Goal: Task Accomplishment & Management: Manage account settings

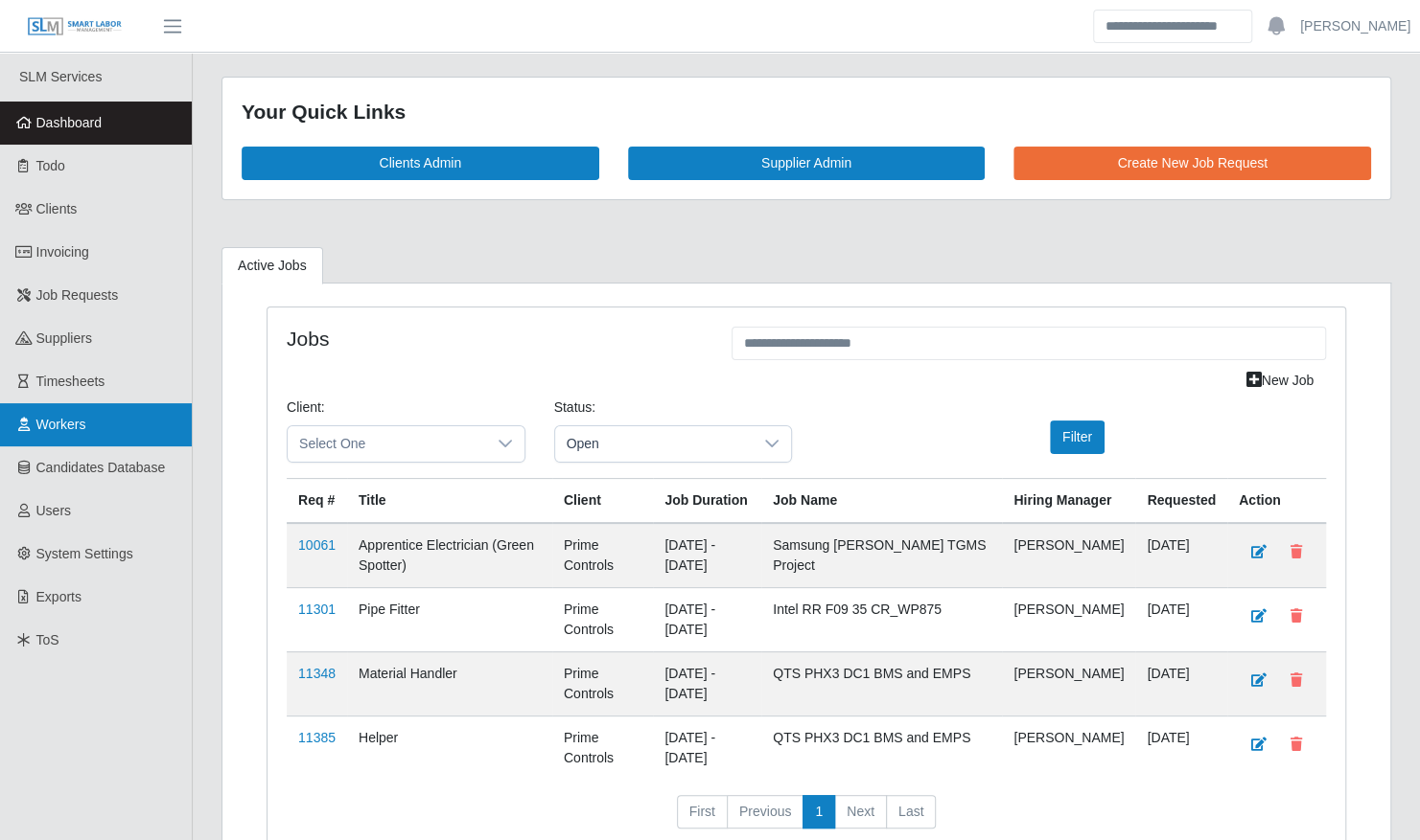
click at [69, 428] on span "Workers" at bounding box center [62, 425] width 50 height 15
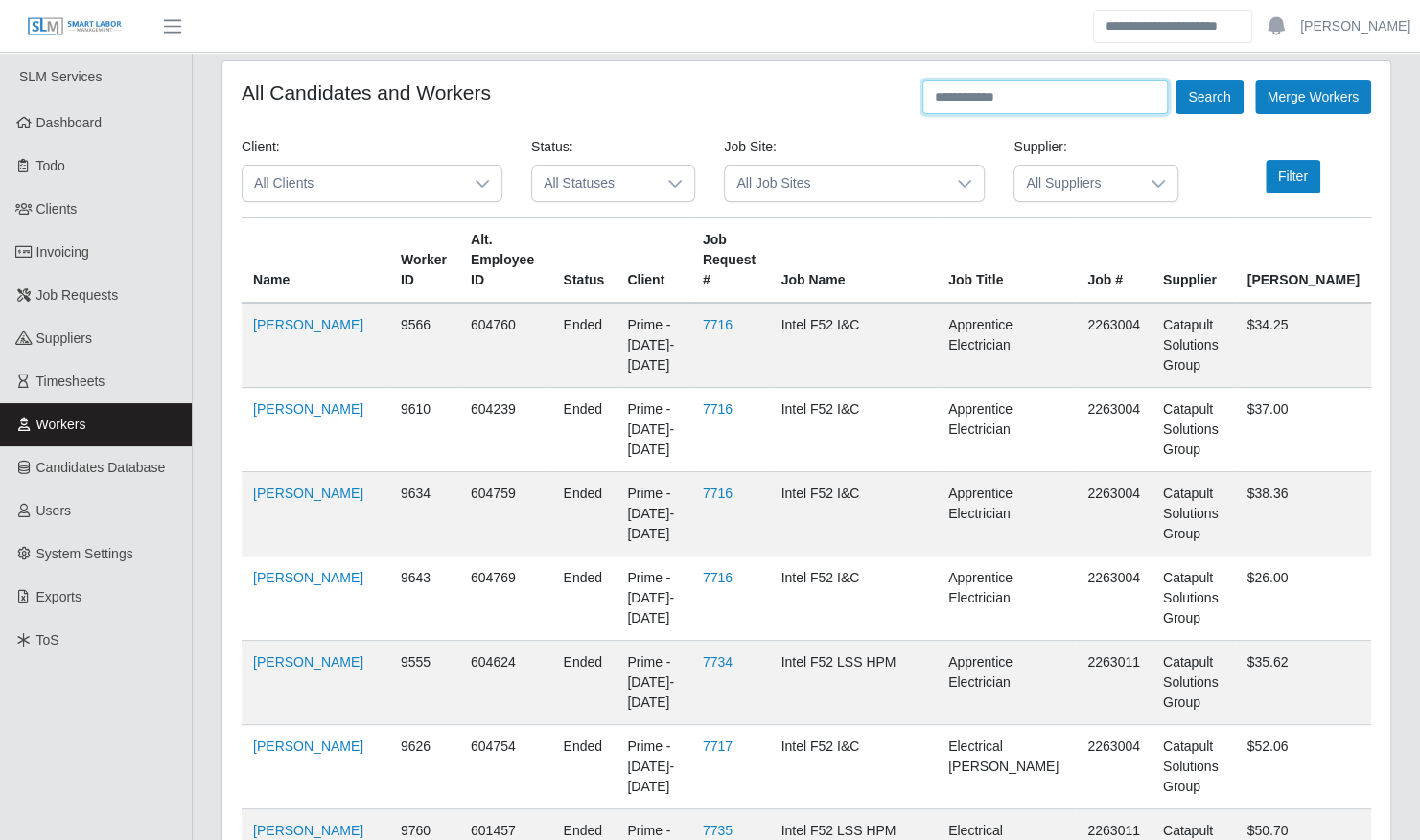
click at [1039, 93] on input "text" at bounding box center [1045, 97] width 245 height 34
type input "**********"
click at [1176, 80] on button "Search" at bounding box center [1208, 97] width 67 height 34
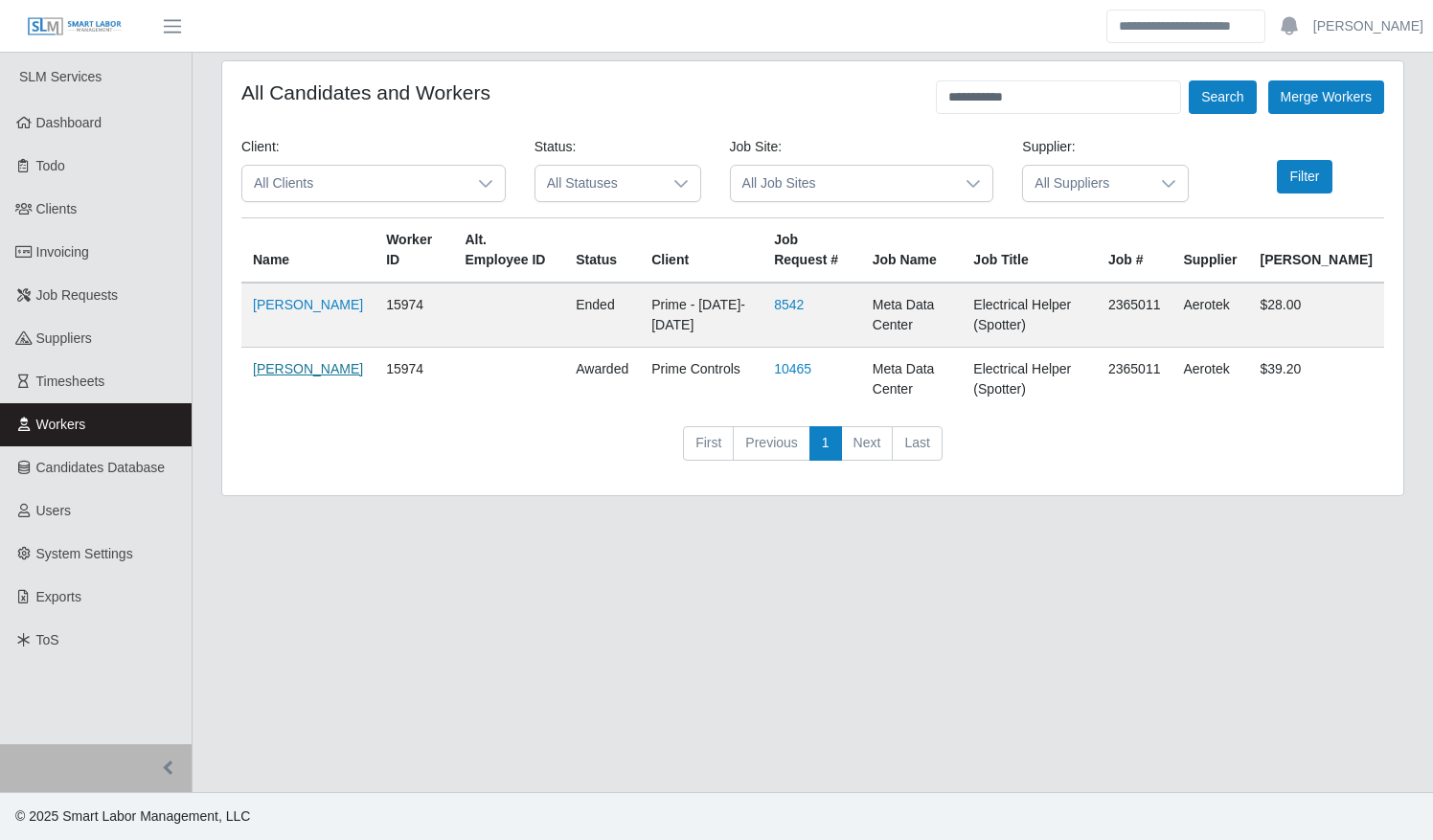
click at [278, 370] on link "[PERSON_NAME]" at bounding box center [308, 369] width 110 height 15
click at [62, 261] on link "Invoicing" at bounding box center [96, 252] width 191 height 43
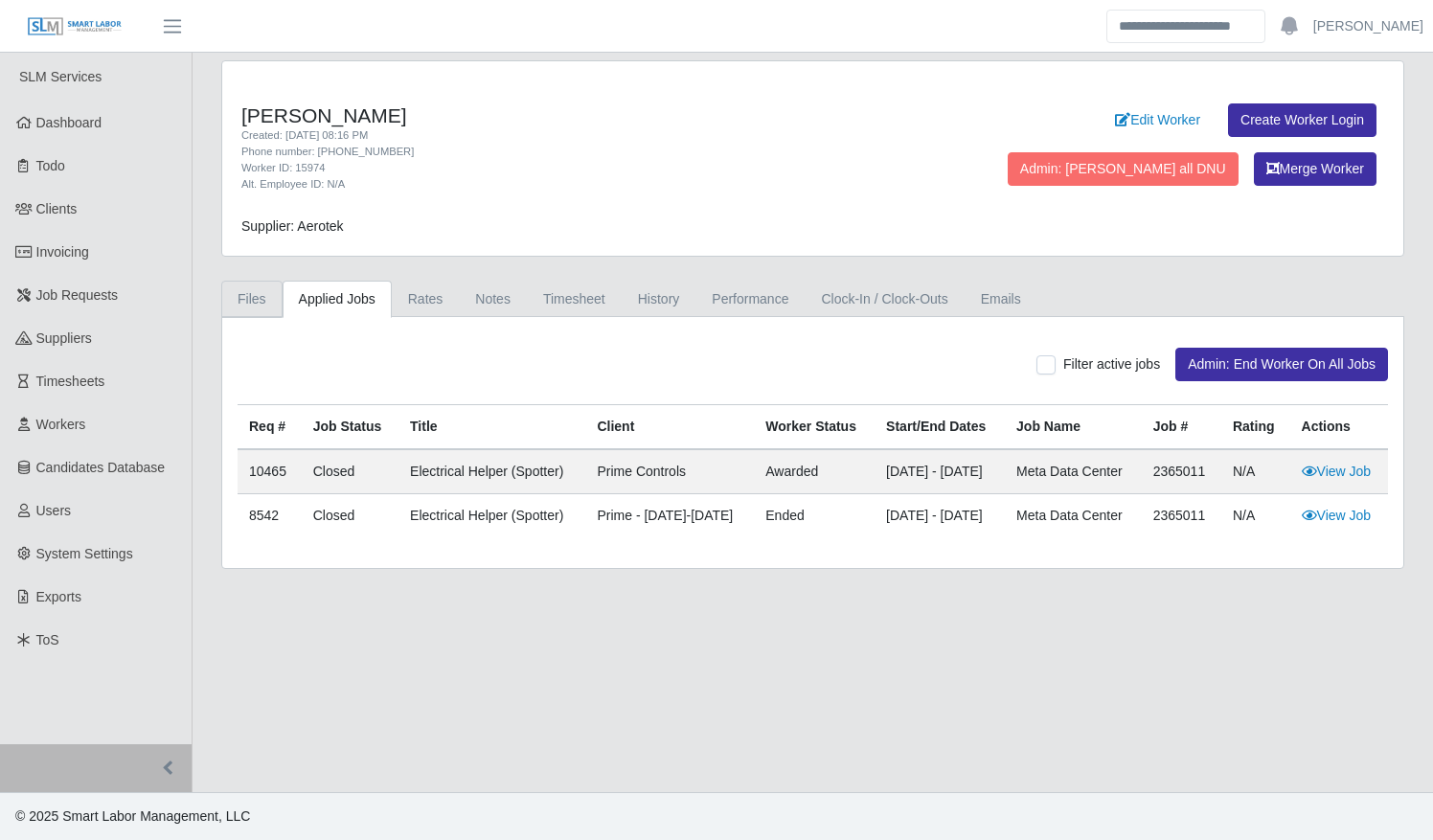
click at [259, 300] on link "Files" at bounding box center [252, 299] width 62 height 38
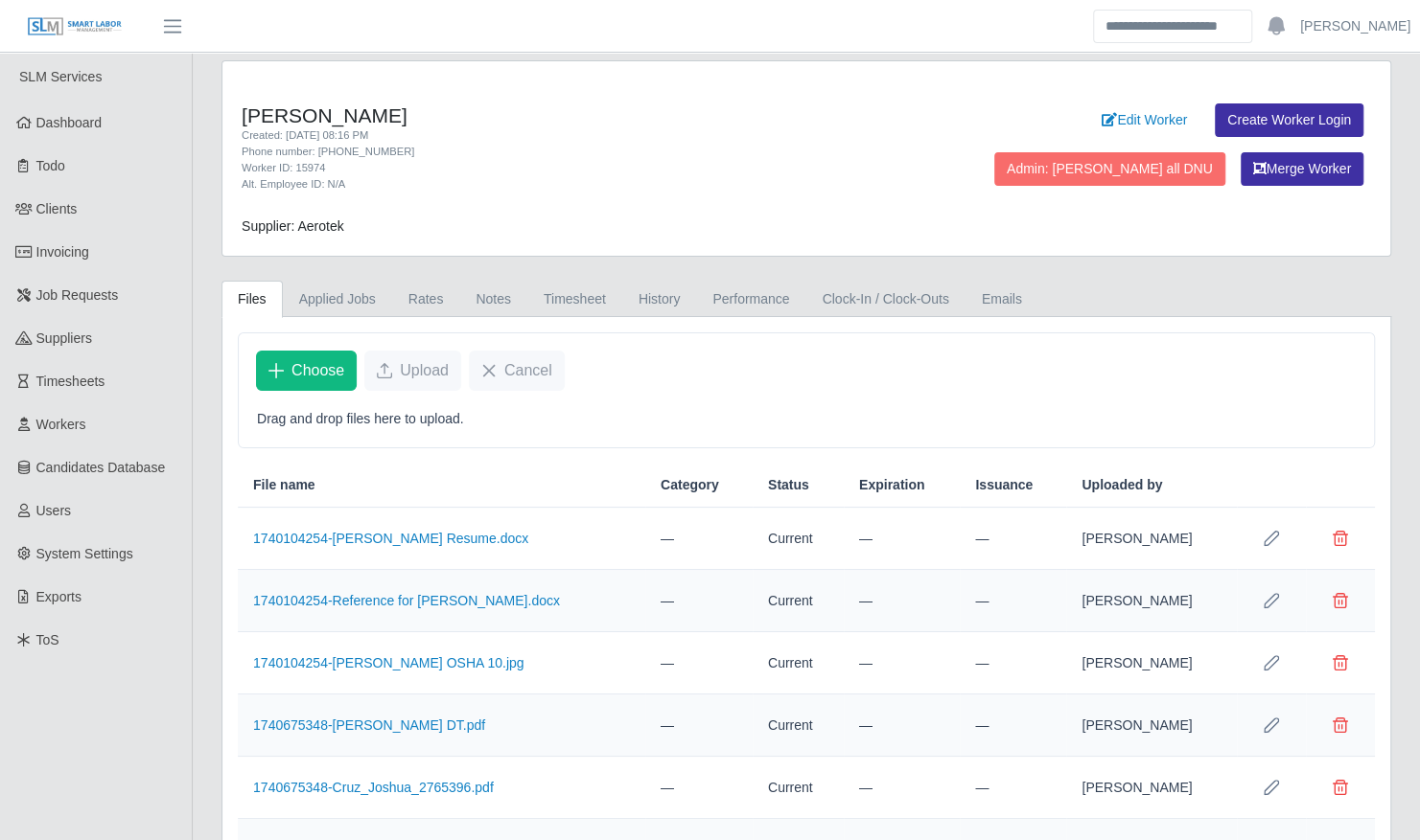
scroll to position [221, 0]
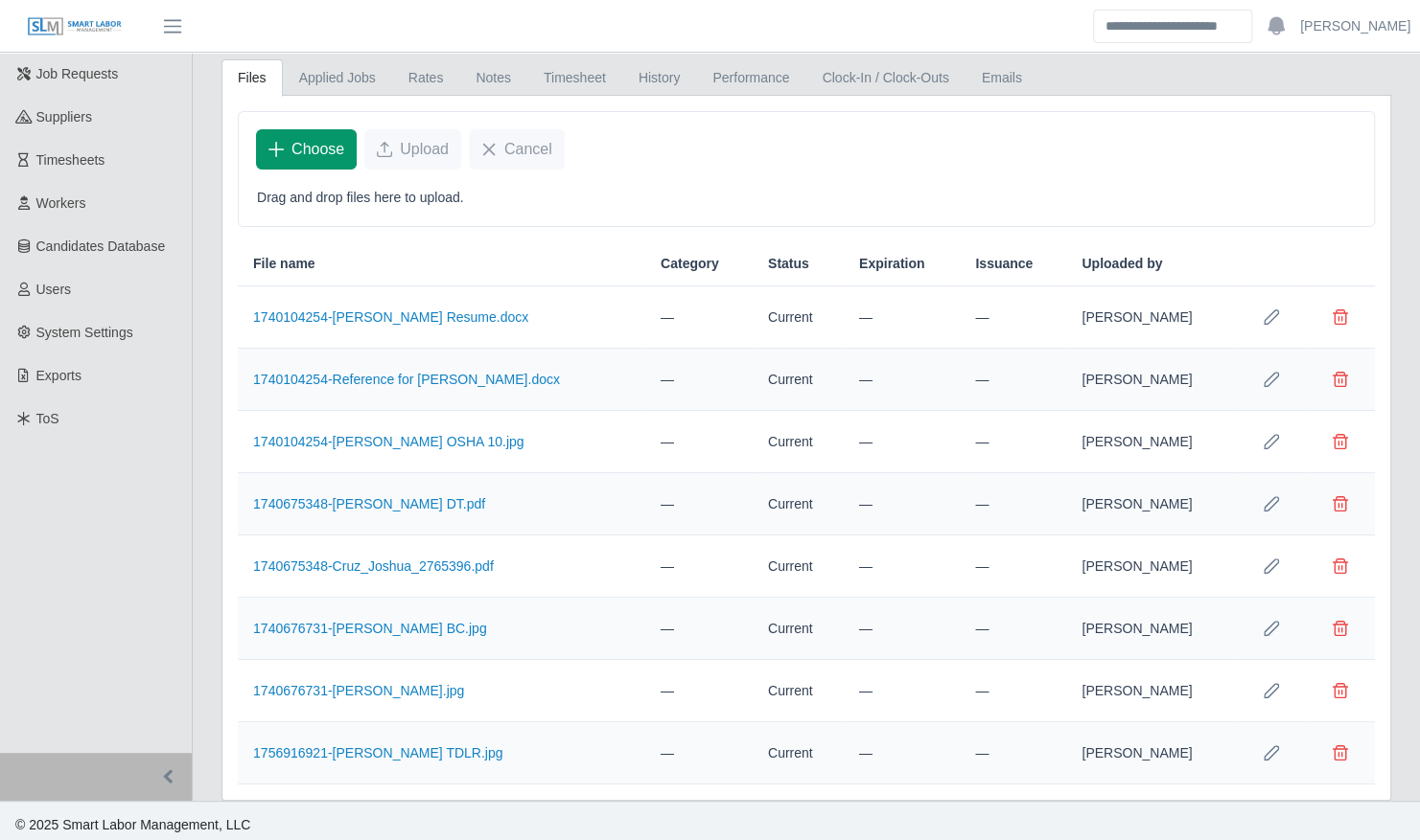
click at [288, 146] on button "Choose" at bounding box center [306, 150] width 100 height 41
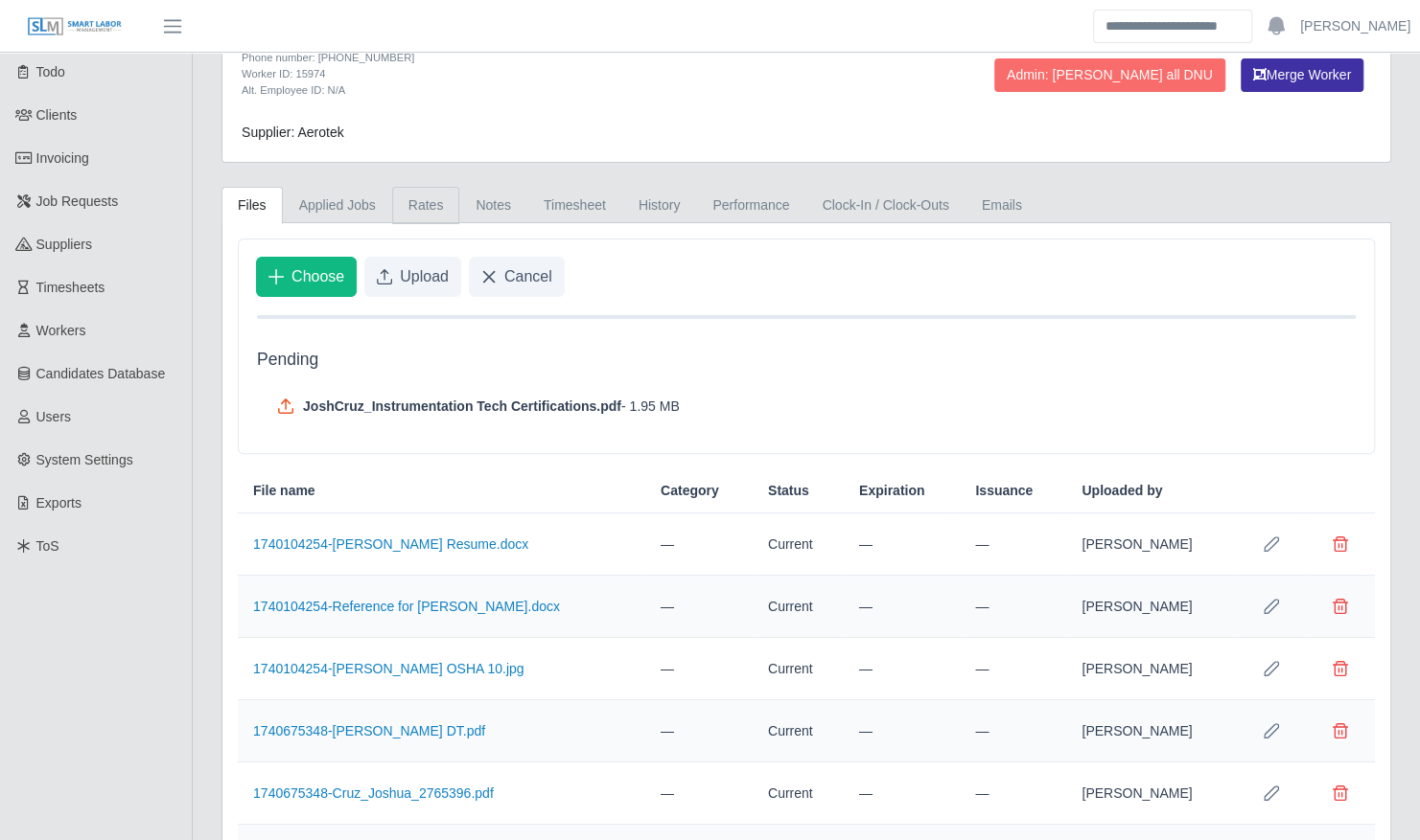
scroll to position [84, 0]
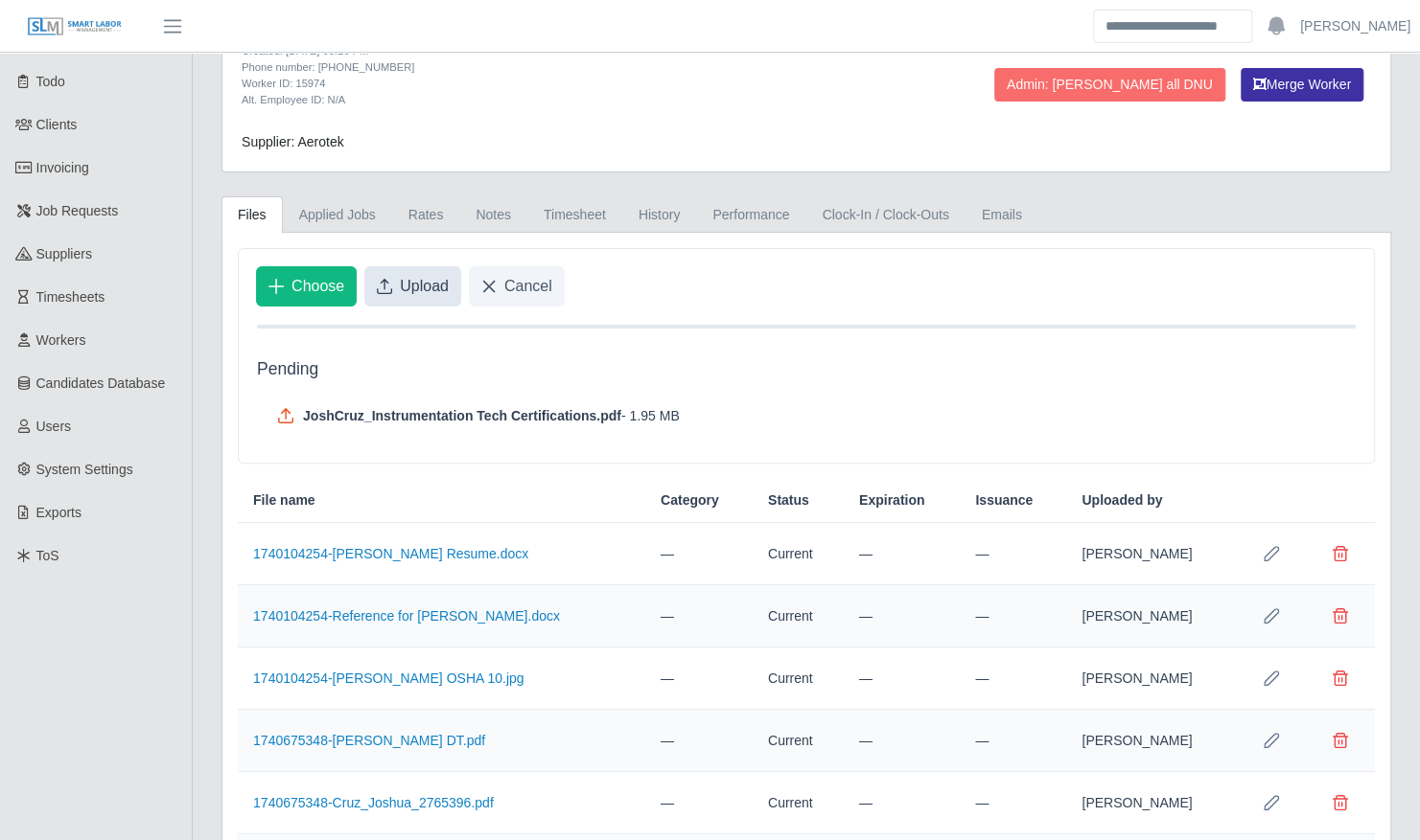
click at [400, 286] on span "Upload" at bounding box center [424, 287] width 49 height 23
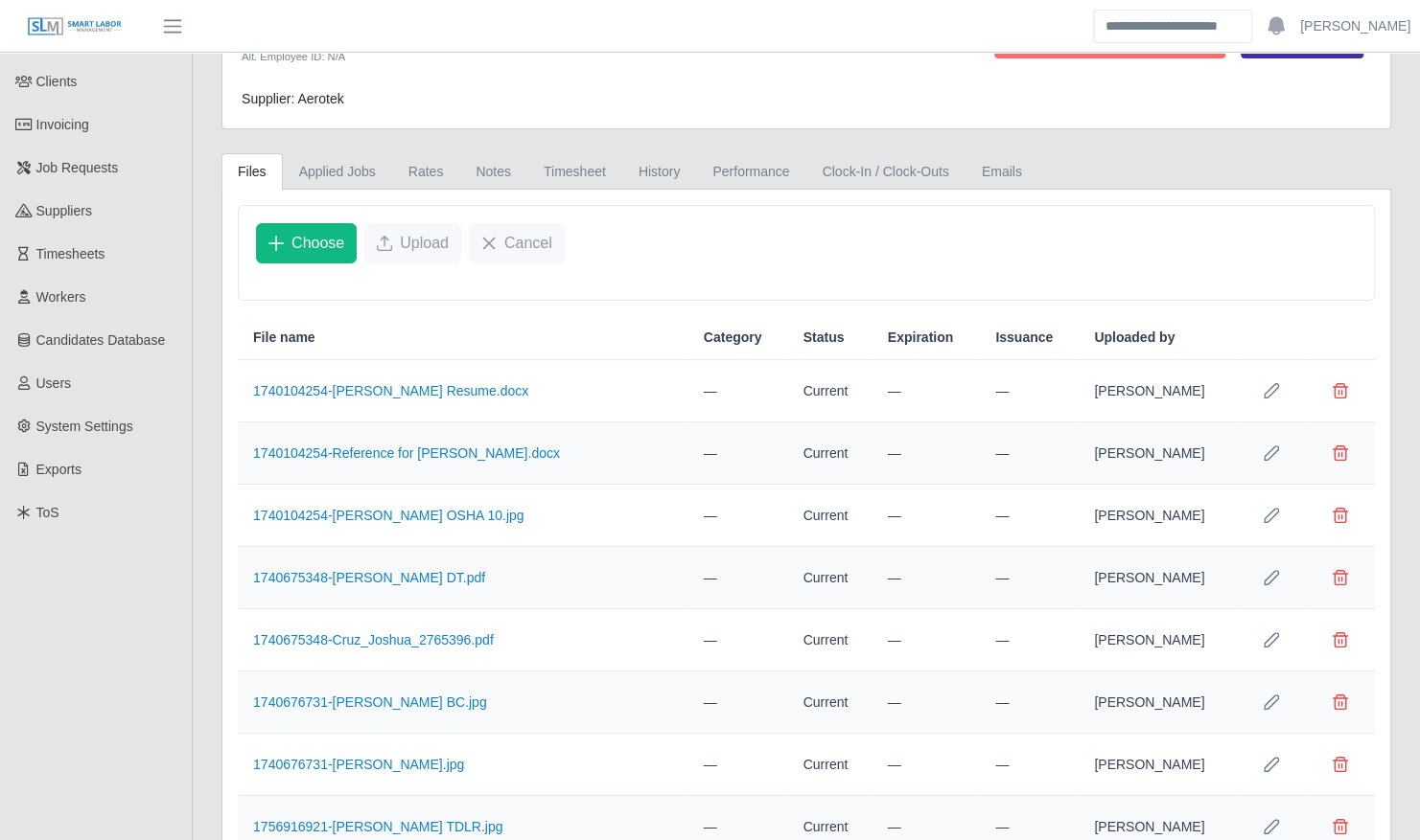
scroll to position [263, 0]
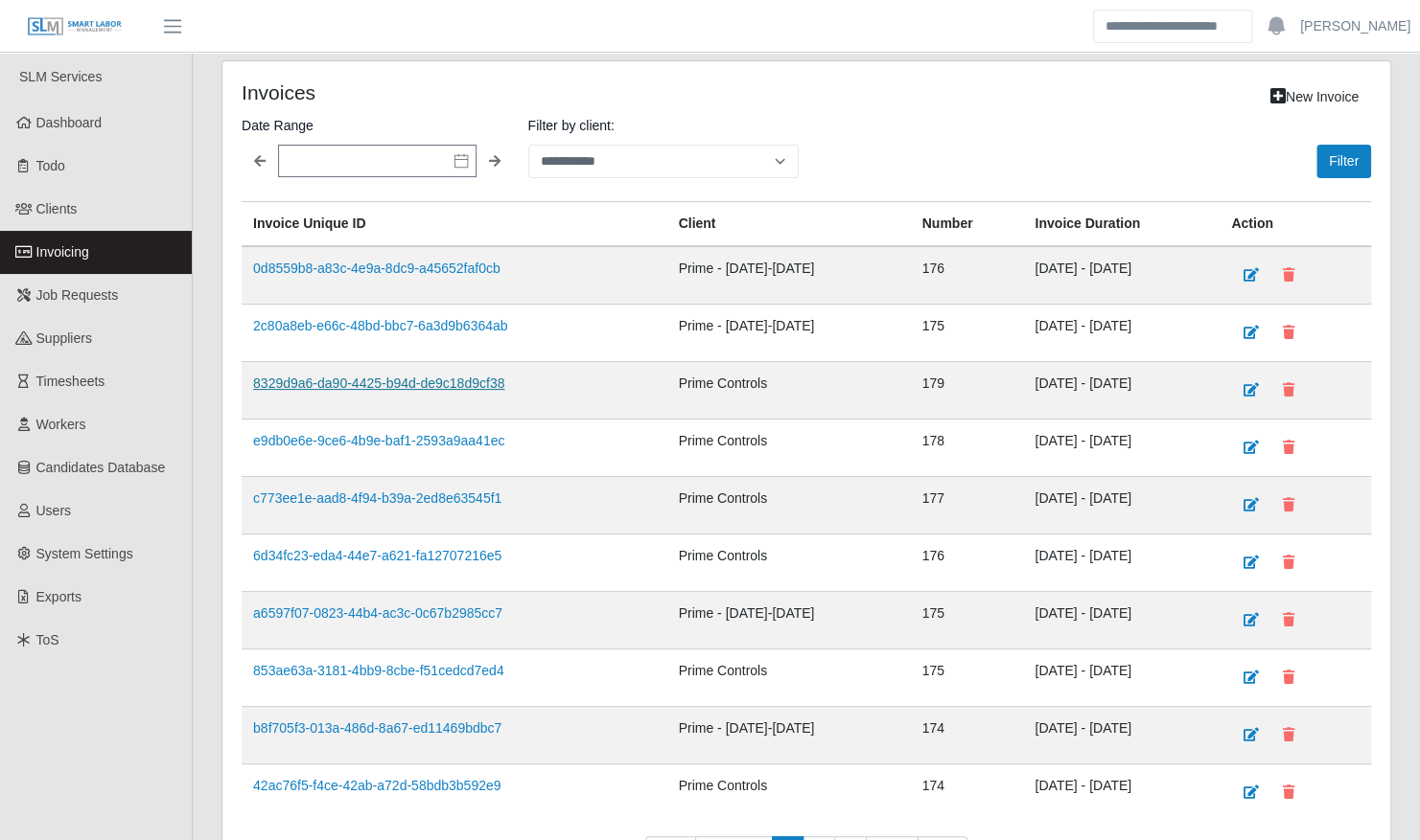
click at [405, 379] on link "8329d9a6-da90-4425-b94d-de9c18d9cf38" at bounding box center [379, 383] width 251 height 15
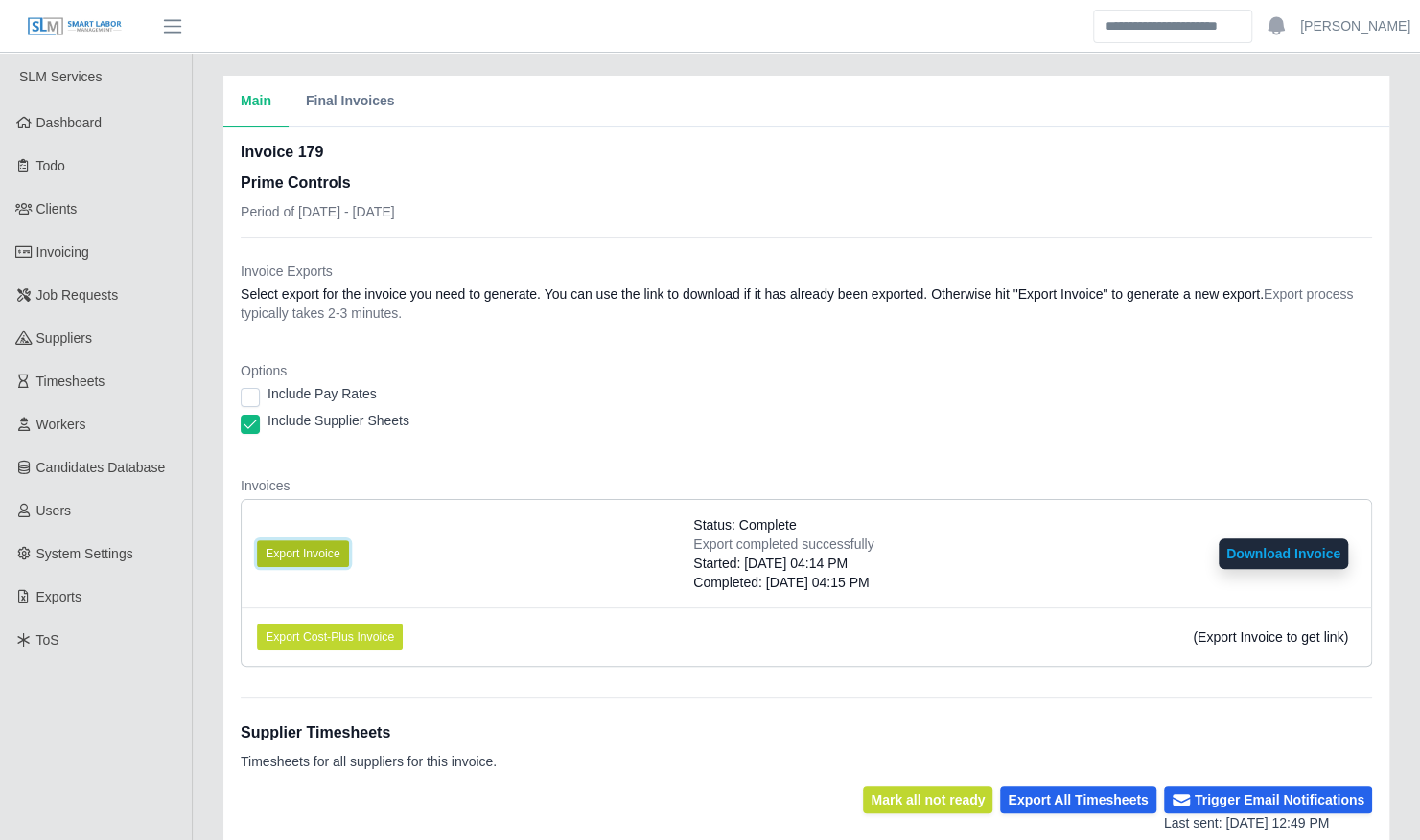
click at [293, 562] on button "Export Invoice" at bounding box center [302, 554] width 92 height 27
click at [1278, 552] on button "Download Invoice" at bounding box center [1283, 554] width 129 height 31
